Goal: Task Accomplishment & Management: Use online tool/utility

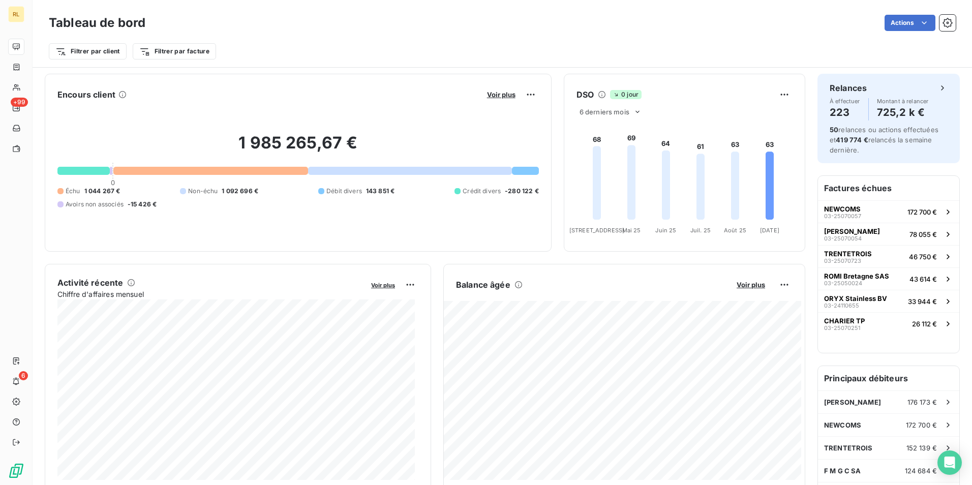
scroll to position [51, 0]
click at [851, 212] on span "03-25070057" at bounding box center [842, 215] width 37 height 6
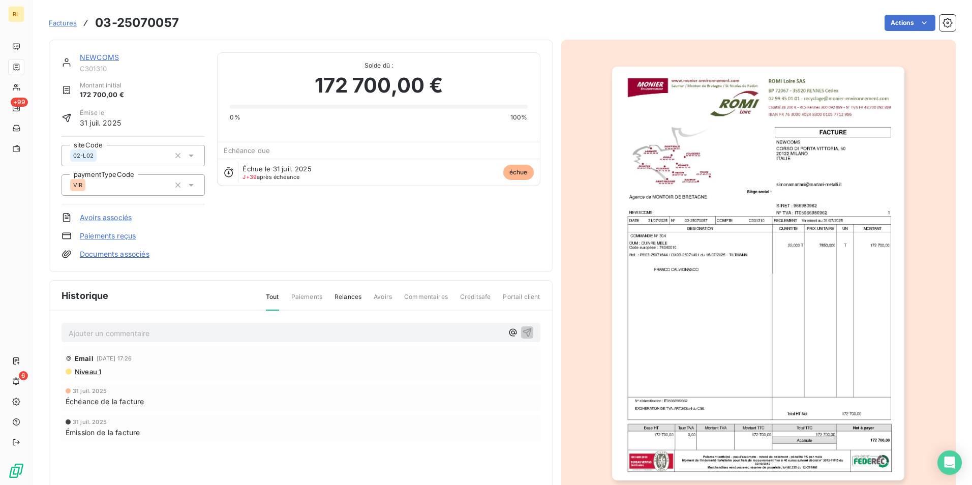
click at [112, 60] on link "NEWCOMS" at bounding box center [99, 57] width 39 height 9
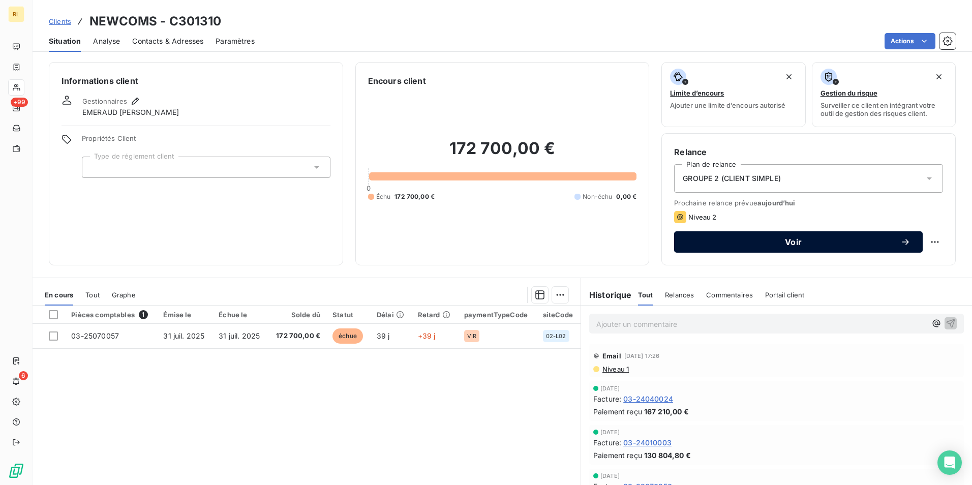
click at [771, 242] on span "Voir" at bounding box center [793, 242] width 214 height 8
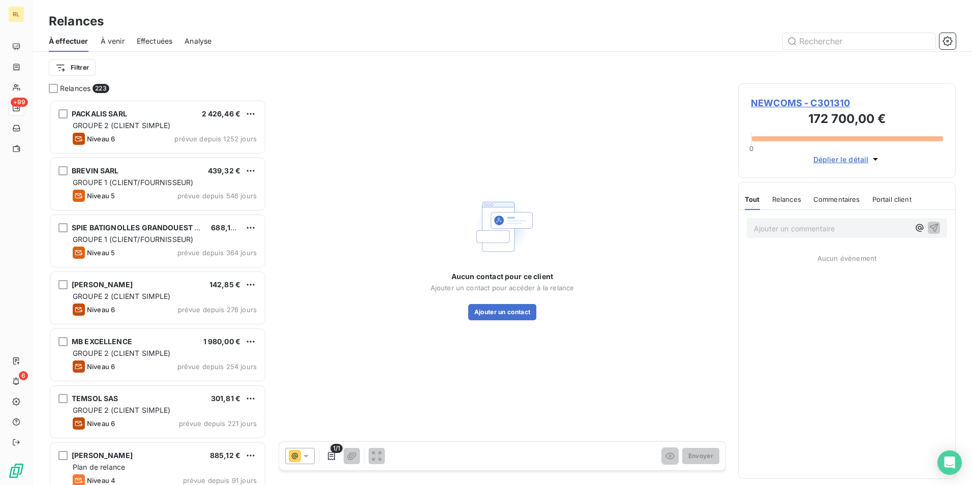
scroll to position [378, 210]
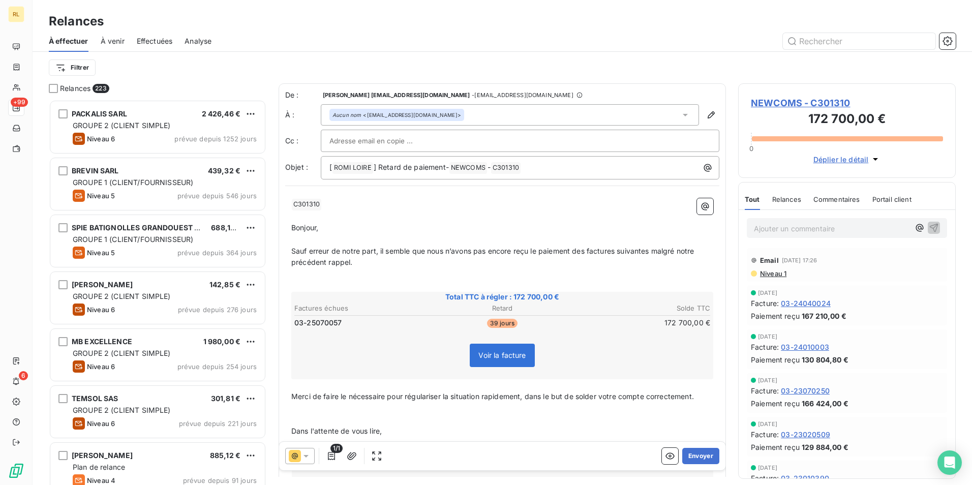
drag, startPoint x: 486, startPoint y: 196, endPoint x: 447, endPoint y: 207, distance: 40.7
click at [447, 207] on p "﻿ C301310 ﻿ ﻿" at bounding box center [502, 204] width 422 height 12
click at [375, 136] on input "text" at bounding box center [383, 140] width 109 height 15
click at [375, 136] on input "text" at bounding box center [519, 140] width 381 height 15
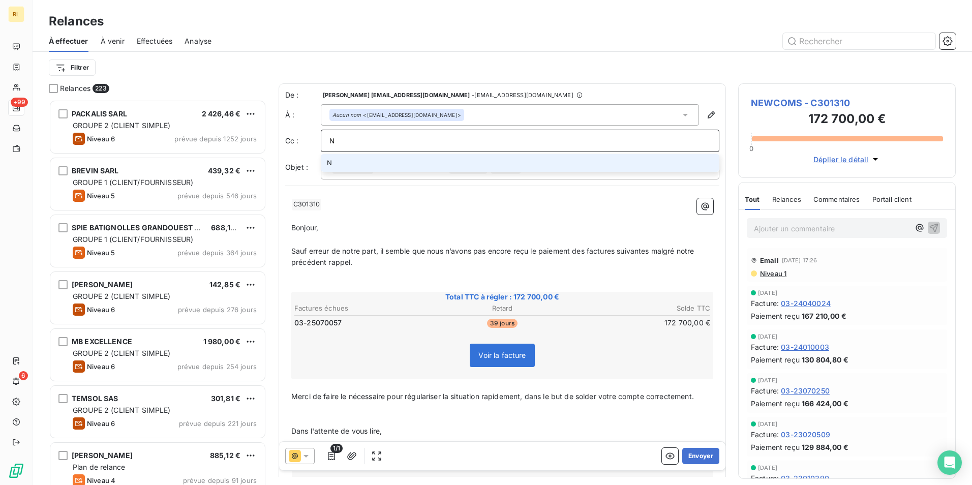
type input "NE"
click at [375, 136] on input "NE" at bounding box center [519, 140] width 381 height 15
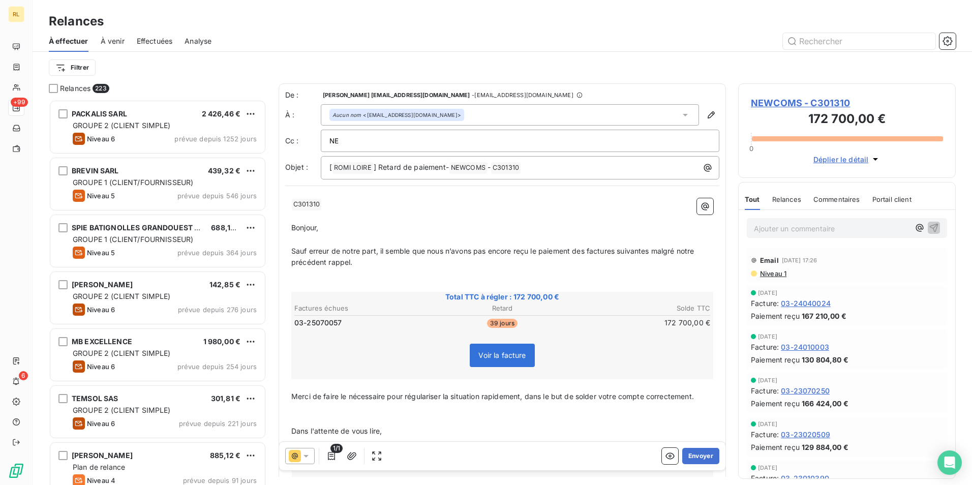
click at [375, 136] on input "NE" at bounding box center [383, 140] width 109 height 15
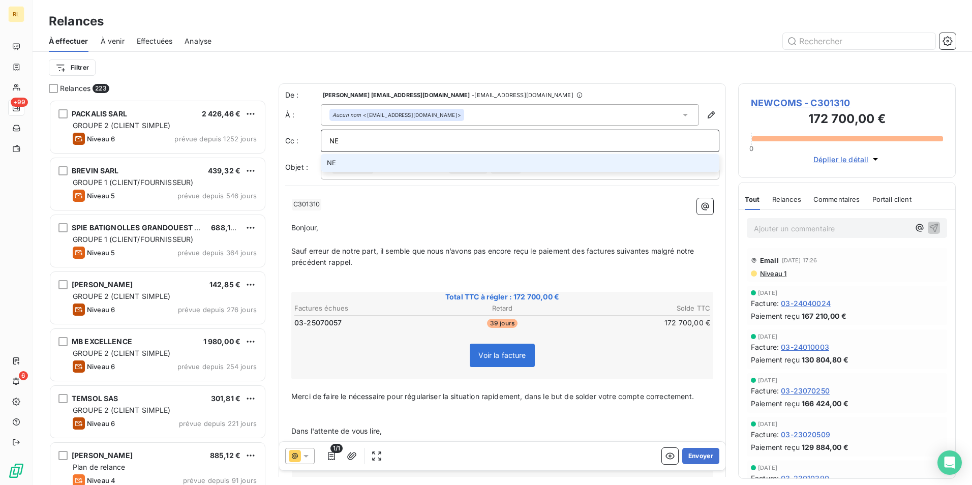
click at [375, 136] on input "NE" at bounding box center [519, 140] width 381 height 15
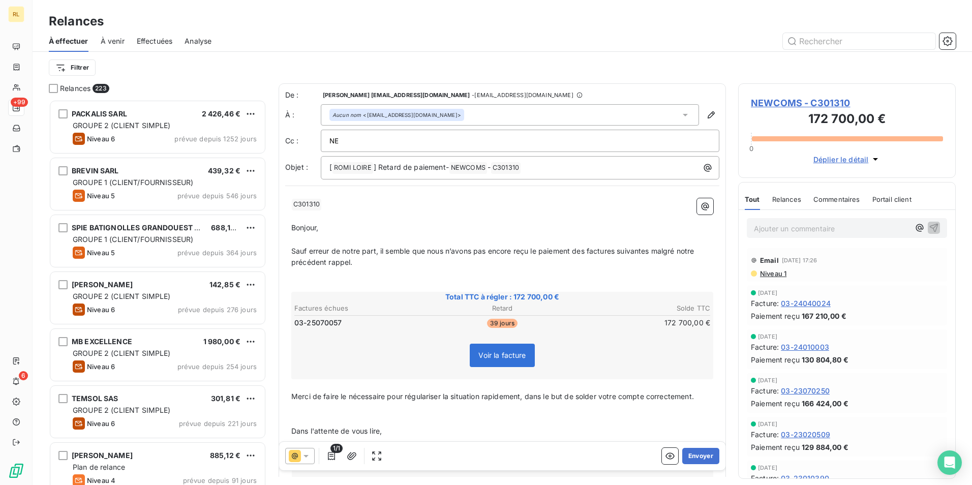
click at [375, 136] on input "NE" at bounding box center [383, 140] width 109 height 15
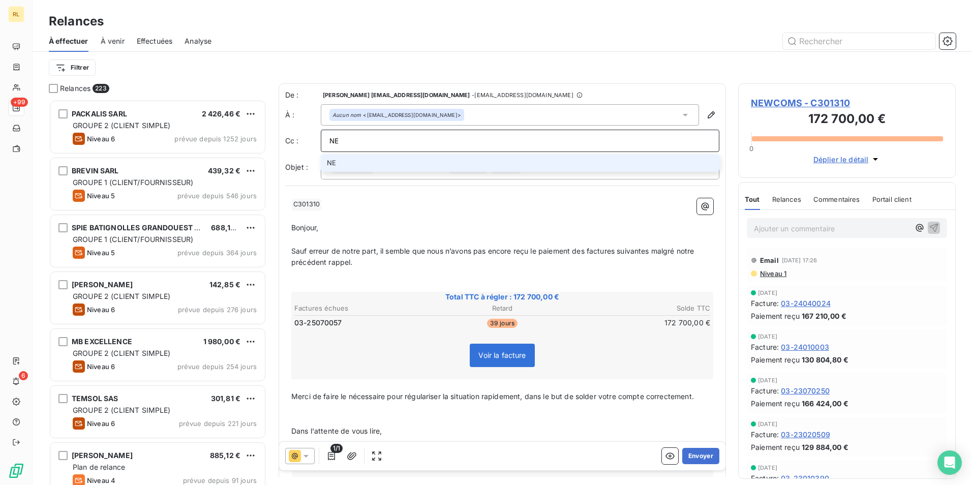
drag, startPoint x: 358, startPoint y: 141, endPoint x: 298, endPoint y: 148, distance: 61.0
click at [305, 147] on div "Cc : NE NE" at bounding box center [502, 141] width 434 height 22
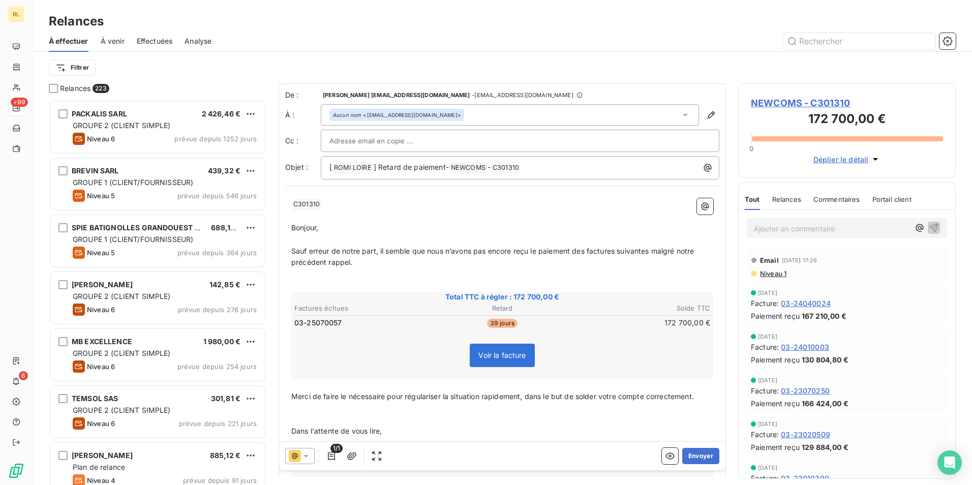
scroll to position [0, 0]
click at [685, 456] on button "Envoyer" at bounding box center [700, 456] width 37 height 16
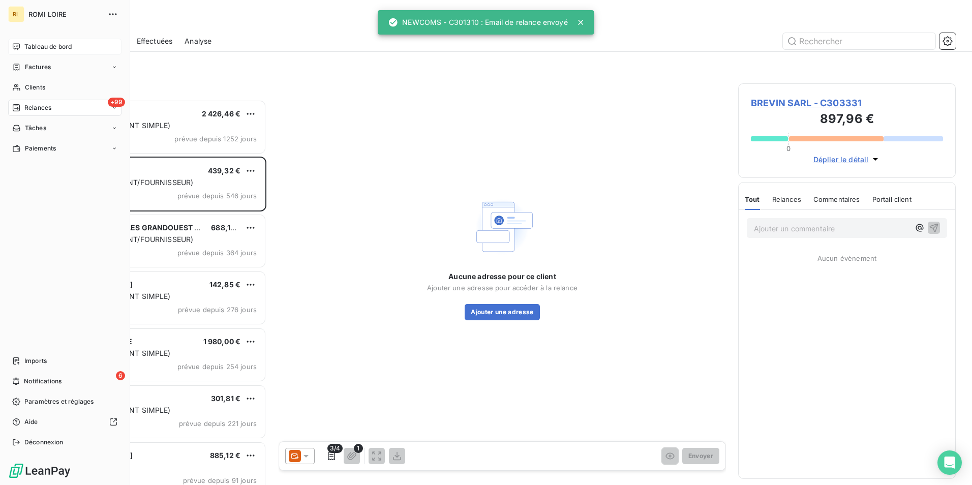
click at [39, 43] on span "Tableau de bord" at bounding box center [47, 46] width 47 height 9
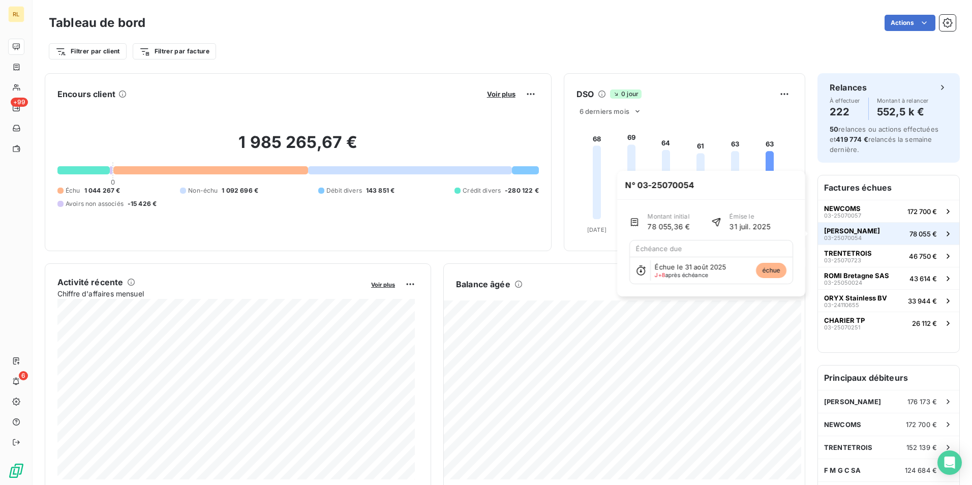
click at [841, 234] on span "[PERSON_NAME]" at bounding box center [852, 231] width 56 height 8
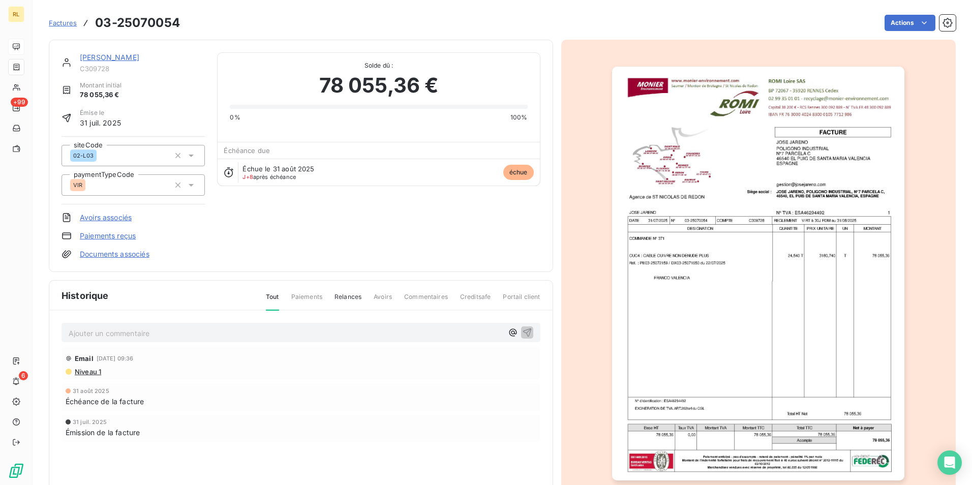
click at [125, 57] on link "[PERSON_NAME]" at bounding box center [109, 57] width 59 height 9
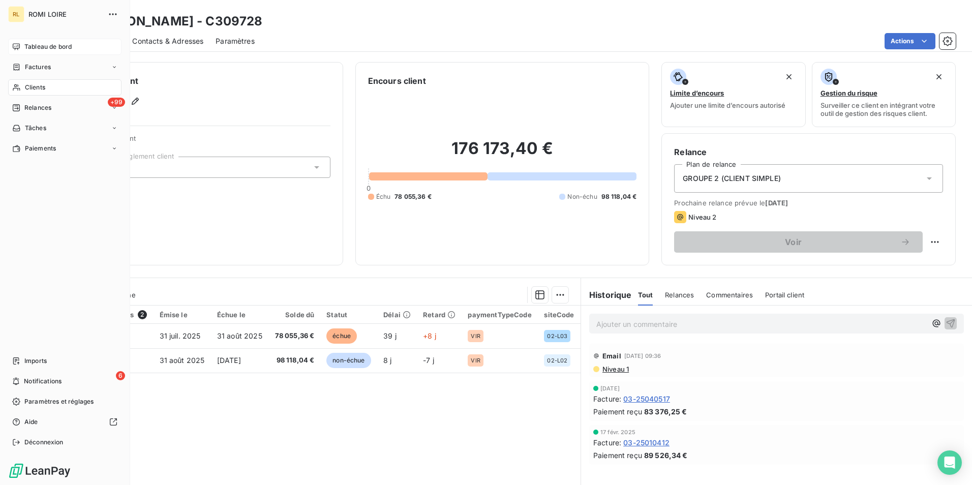
click at [30, 42] on div "Tableau de bord" at bounding box center [64, 47] width 113 height 16
